Goal: Find contact information: Find contact information

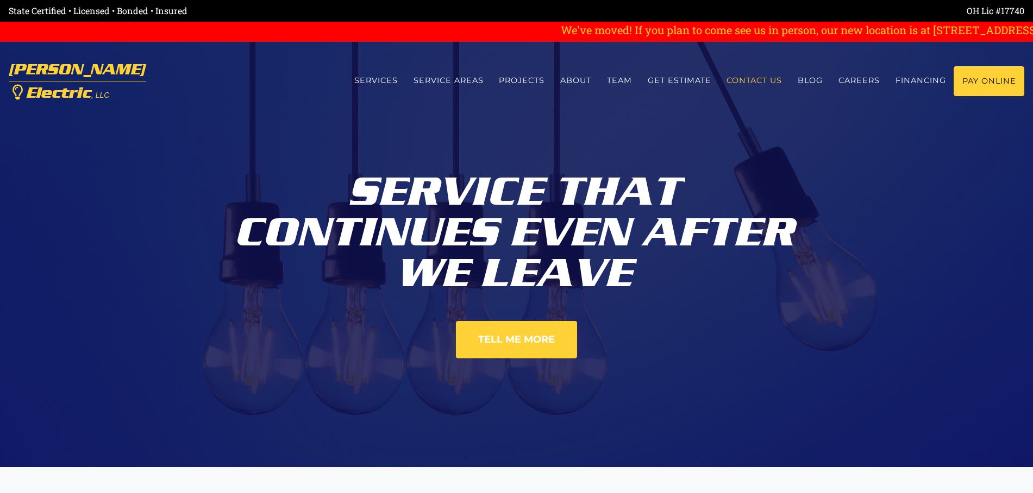
click at [743, 78] on link "Contact us" at bounding box center [754, 80] width 71 height 29
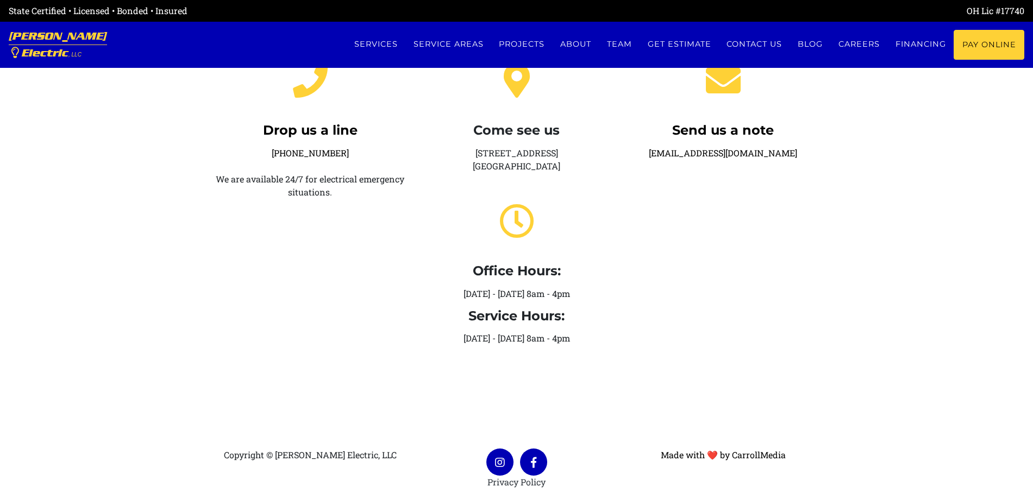
scroll to position [268, 0]
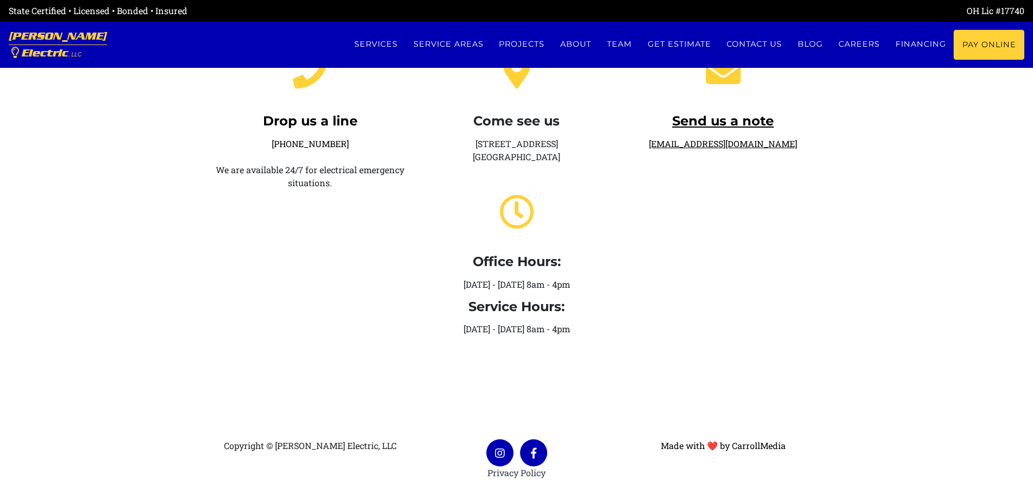
drag, startPoint x: 803, startPoint y: 154, endPoint x: 662, endPoint y: 143, distance: 141.6
click at [662, 143] on div "Send us a note [EMAIL_ADDRESS][DOMAIN_NAME]" at bounding box center [723, 190] width 206 height 309
copy link "[EMAIL_ADDRESS][DOMAIN_NAME]"
